Goal: Task Accomplishment & Management: Complete application form

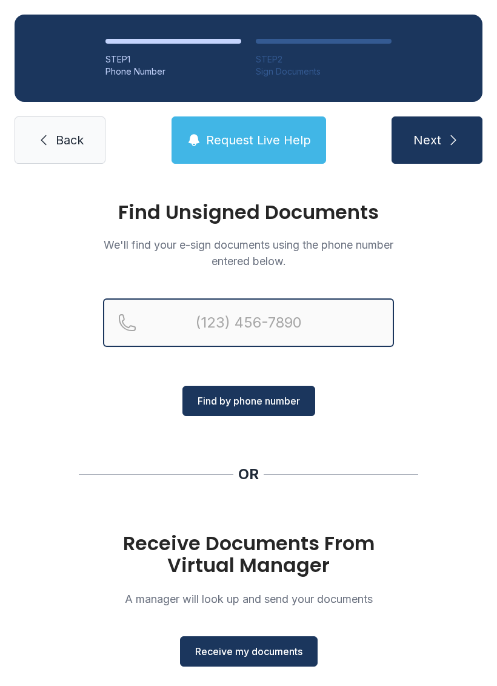
click at [261, 312] on input "Reservation phone number" at bounding box center [248, 322] width 291 height 48
type input "("
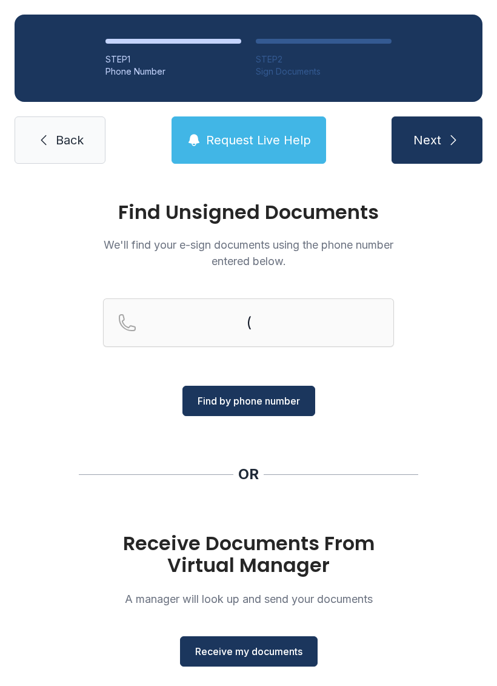
click at [429, 435] on div "Find Unsigned Documents We'll find your e-sign documents using the phone number…" at bounding box center [248, 446] width 497 height 537
click at [275, 658] on button "Receive my documents" at bounding box center [249, 651] width 138 height 30
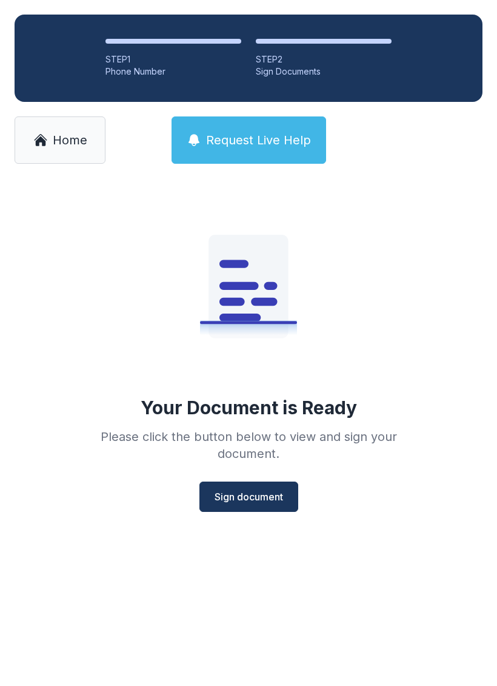
click at [246, 501] on span "Sign document" at bounding box center [249, 496] width 69 height 15
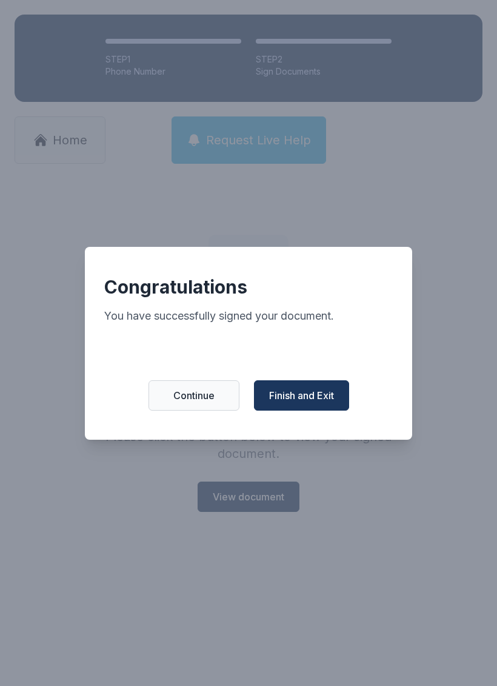
click at [321, 403] on span "Finish and Exit" at bounding box center [301, 395] width 65 height 15
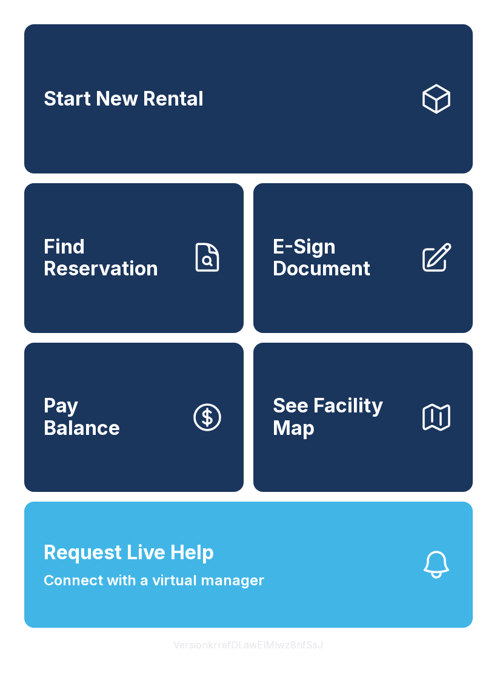
click at [418, 299] on link "E-Sign Document" at bounding box center [362, 257] width 219 height 149
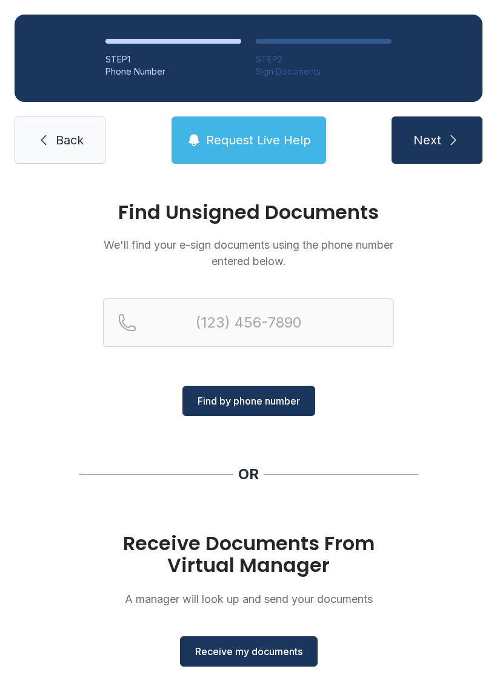
click at [276, 647] on span "Receive my documents" at bounding box center [248, 651] width 107 height 15
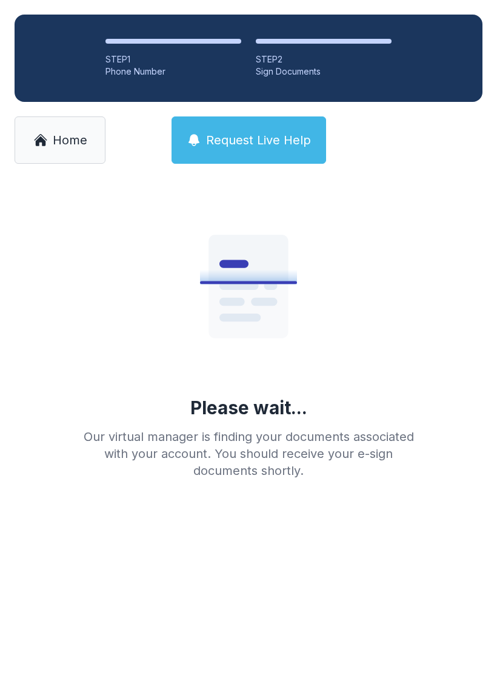
click at [53, 145] on span "Home" at bounding box center [70, 140] width 35 height 17
